Goal: Information Seeking & Learning: Find specific fact

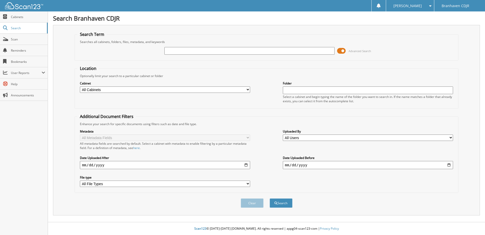
click at [177, 53] on input "text" at bounding box center [249, 51] width 170 height 8
type input "96966"
click at [286, 204] on button "Search" at bounding box center [281, 202] width 23 height 9
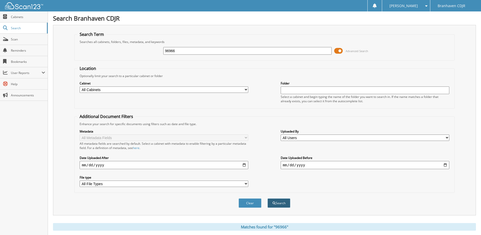
click at [281, 201] on button "Search" at bounding box center [279, 202] width 23 height 9
click at [164, 52] on input "96966" at bounding box center [247, 51] width 169 height 8
type input "2596966"
click at [283, 204] on button "Search" at bounding box center [279, 202] width 23 height 9
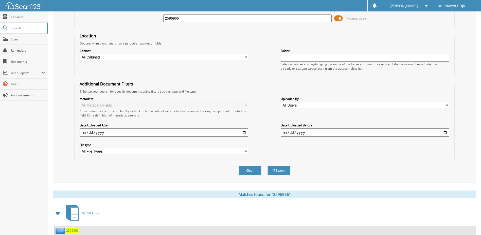
scroll to position [77, 0]
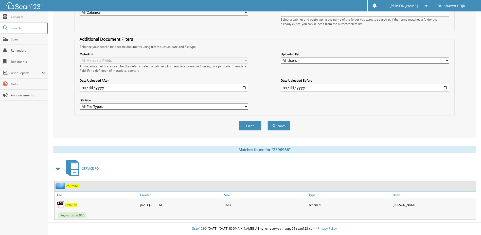
click at [68, 203] on span "2596966" at bounding box center [71, 204] width 12 height 4
click at [71, 204] on span "2596966" at bounding box center [71, 204] width 12 height 4
click at [147, 204] on div "[DATE] 2:11 PM" at bounding box center [181, 204] width 84 height 10
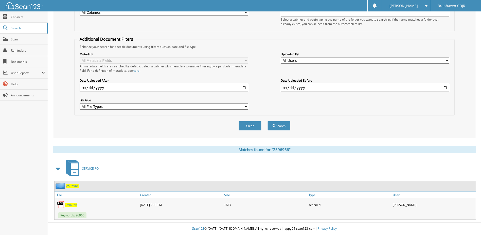
click at [63, 205] on img at bounding box center [61, 205] width 8 height 8
click at [59, 204] on img at bounding box center [61, 205] width 8 height 8
click at [60, 204] on img at bounding box center [61, 205] width 8 height 8
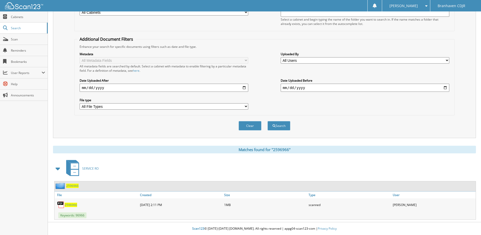
click at [60, 204] on img at bounding box center [61, 205] width 8 height 8
click at [55, 204] on div "2596966" at bounding box center [97, 204] width 84 height 10
click at [58, 204] on img at bounding box center [61, 205] width 8 height 8
click at [58, 203] on img at bounding box center [61, 205] width 8 height 8
click at [60, 186] on img at bounding box center [61, 185] width 11 height 6
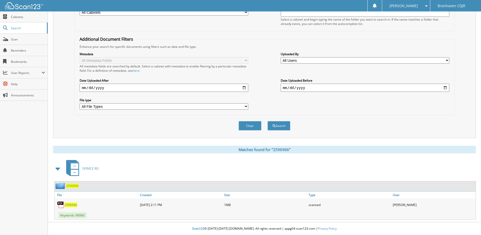
click at [60, 186] on img at bounding box center [61, 185] width 11 height 6
click at [61, 208] on img at bounding box center [61, 205] width 8 height 8
click at [62, 207] on img at bounding box center [61, 205] width 8 height 8
